Goal: Task Accomplishment & Management: Use online tool/utility

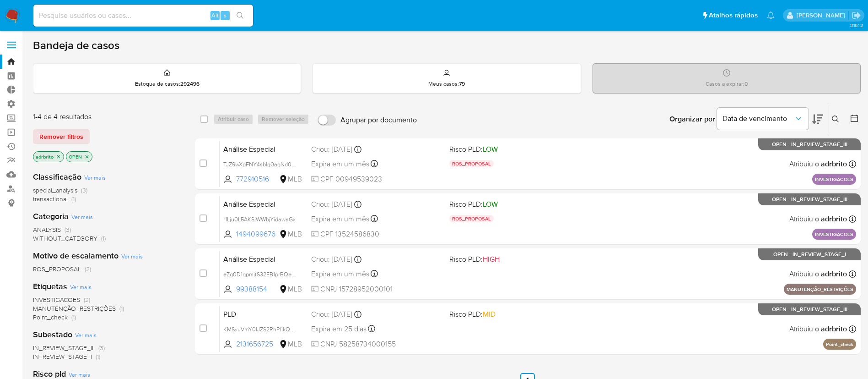
click at [57, 154] on icon "close-filter" at bounding box center [58, 156] width 5 height 5
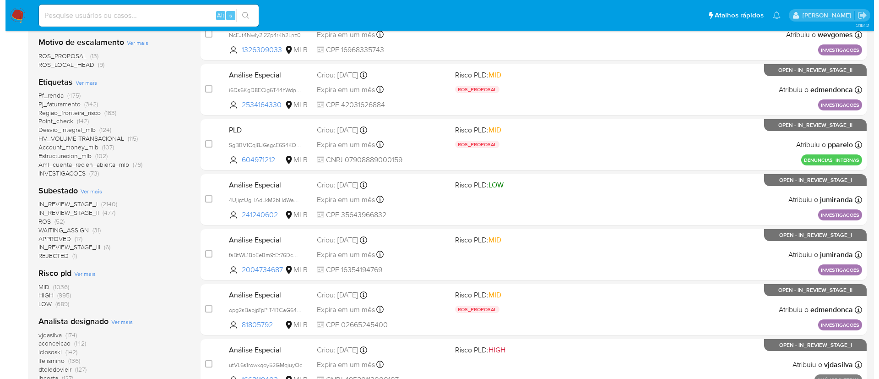
scroll to position [242, 0]
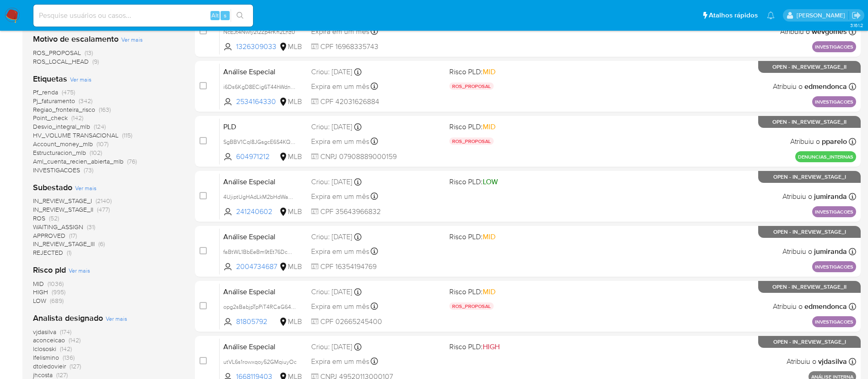
click at [117, 315] on span "Ver mais" at bounding box center [117, 318] width 22 height 8
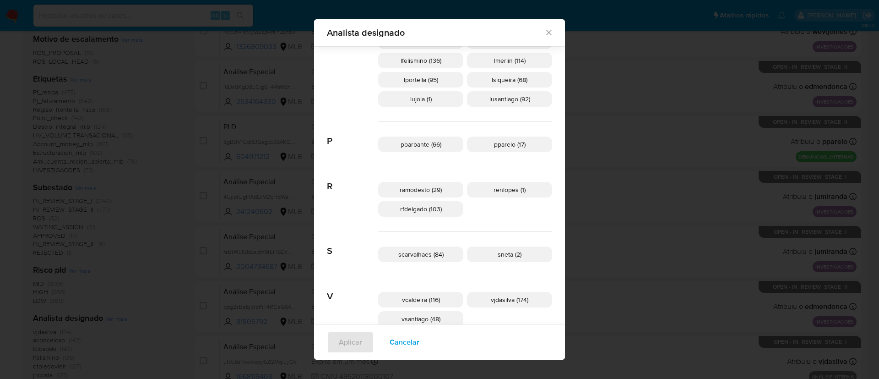
scroll to position [422, 0]
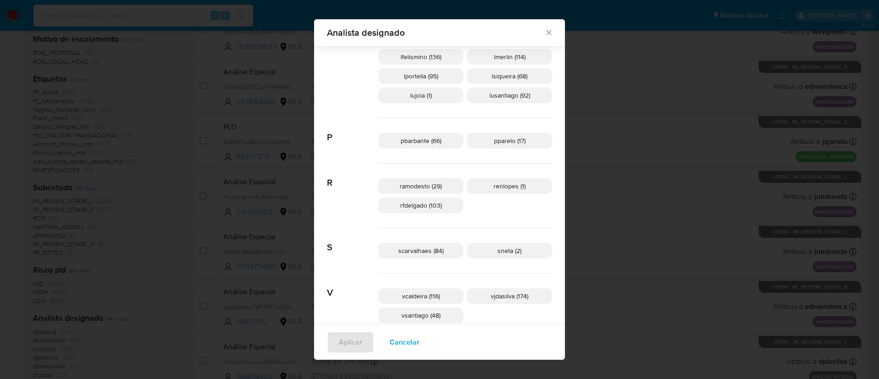
click at [427, 184] on span "ramodesto (29)" at bounding box center [421, 185] width 42 height 9
click at [362, 339] on span "Aplicar" at bounding box center [350, 342] width 23 height 20
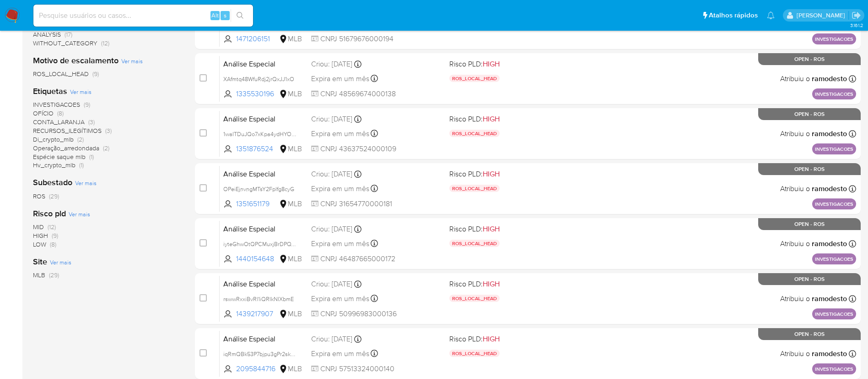
scroll to position [49, 0]
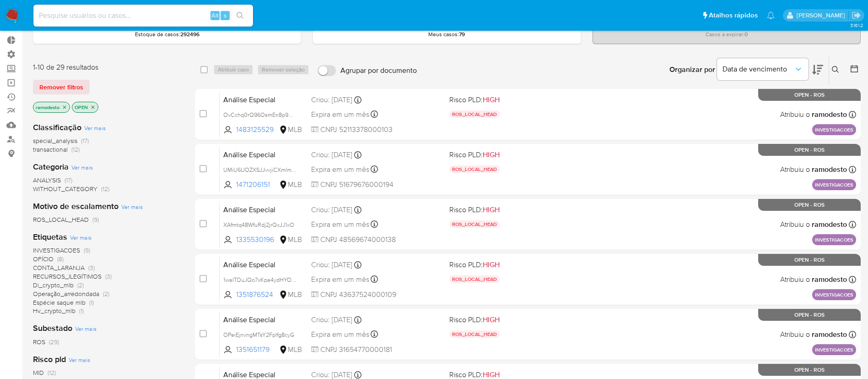
click at [68, 105] on p "ramodesto" at bounding box center [51, 107] width 36 height 10
click at [65, 105] on icon "close-filter" at bounding box center [64, 106] width 5 height 5
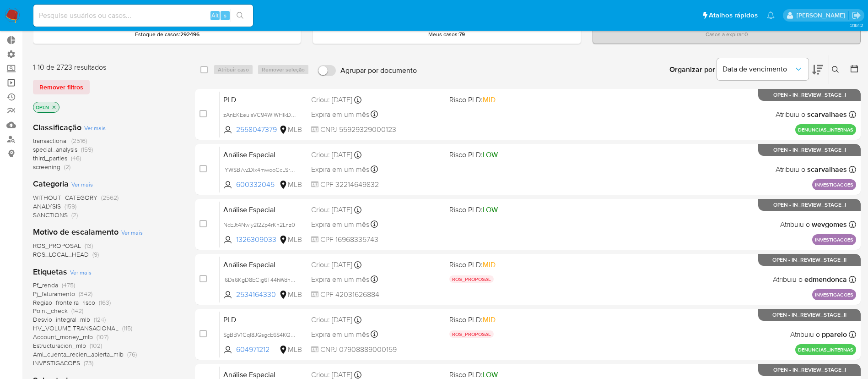
click at [14, 84] on link "Operações em massa" at bounding box center [54, 83] width 109 height 14
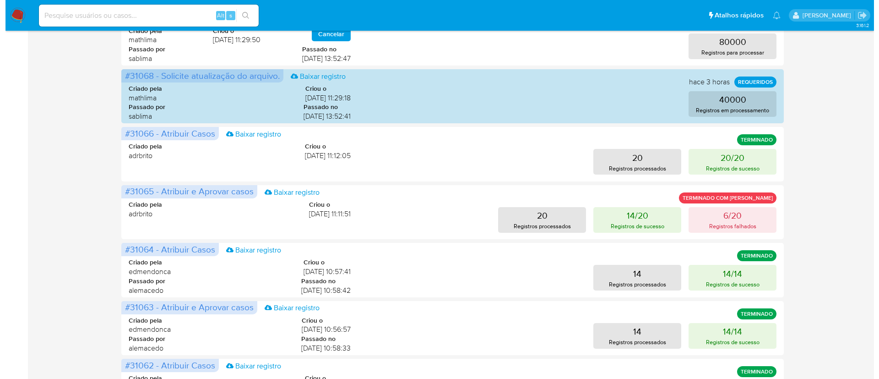
scroll to position [288, 0]
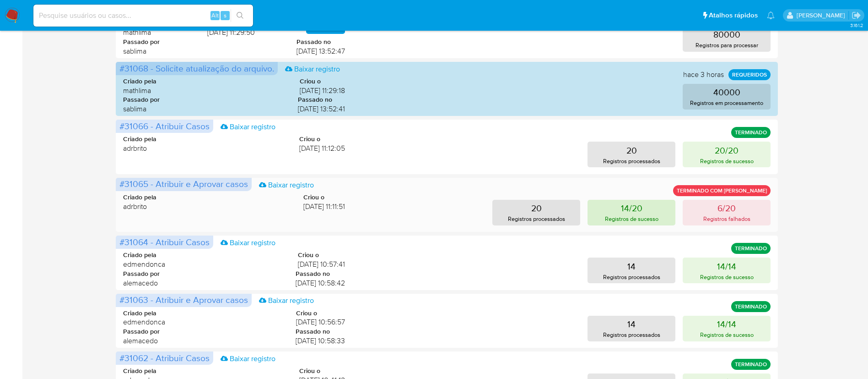
click at [638, 215] on p "Registros de sucesso" at bounding box center [632, 218] width 54 height 9
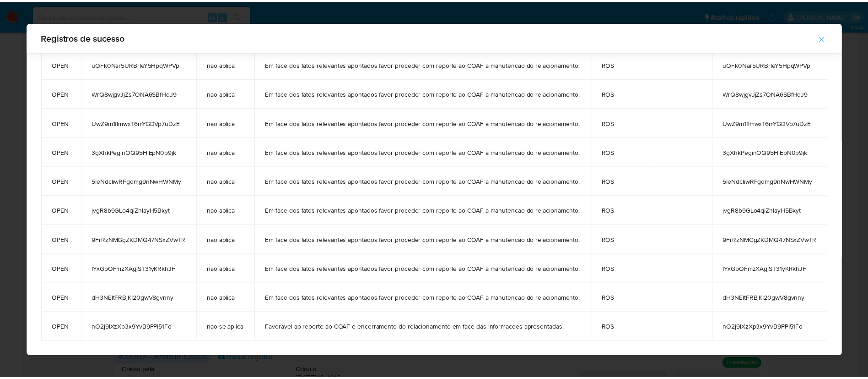
scroll to position [0, 0]
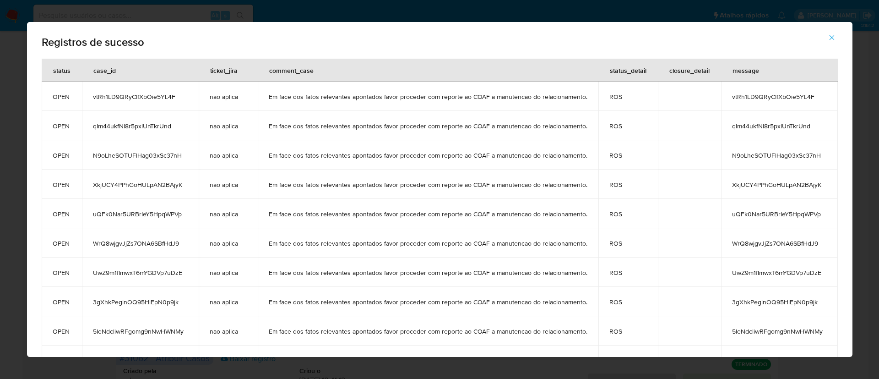
click at [832, 38] on icon "button" at bounding box center [832, 37] width 8 height 8
